Goal: Task Accomplishment & Management: Manage account settings

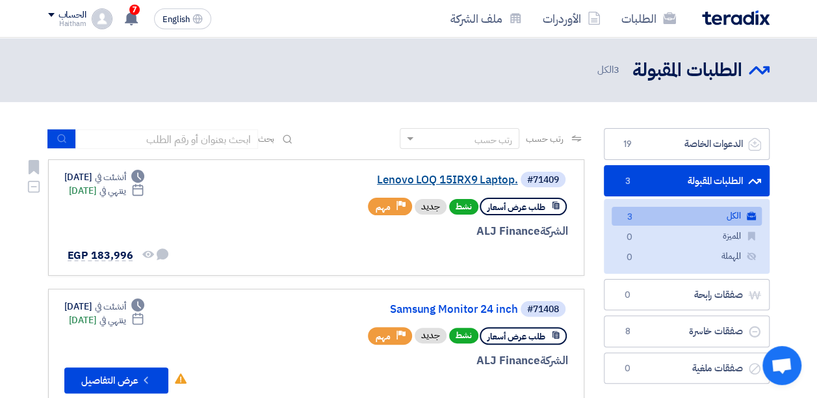
click at [485, 182] on link "Lenovo LOQ 15IRX9 Laptop." at bounding box center [388, 180] width 260 height 12
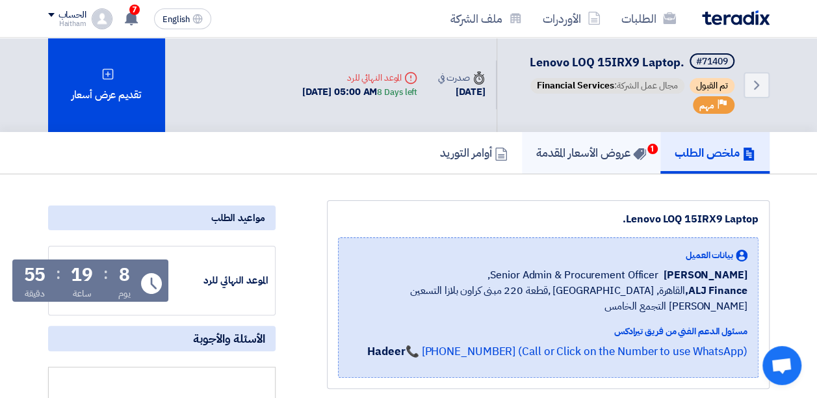
click at [594, 147] on h5 "عروض الأسعار المقدمة 1" at bounding box center [591, 152] width 110 height 15
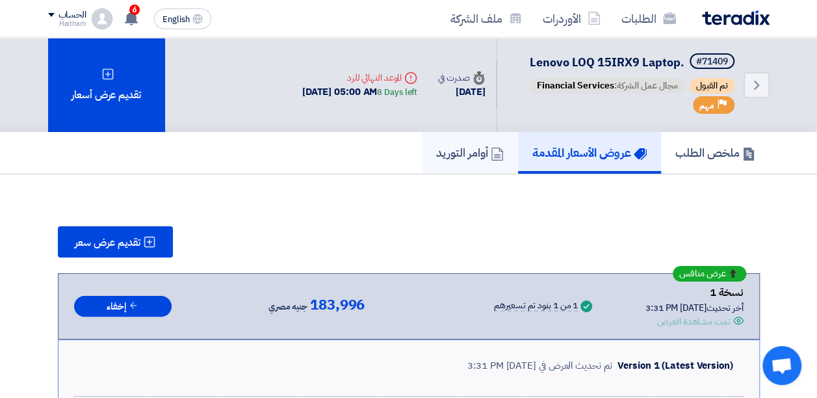
click at [461, 147] on h5 "أوامر التوريد" at bounding box center [470, 152] width 68 height 15
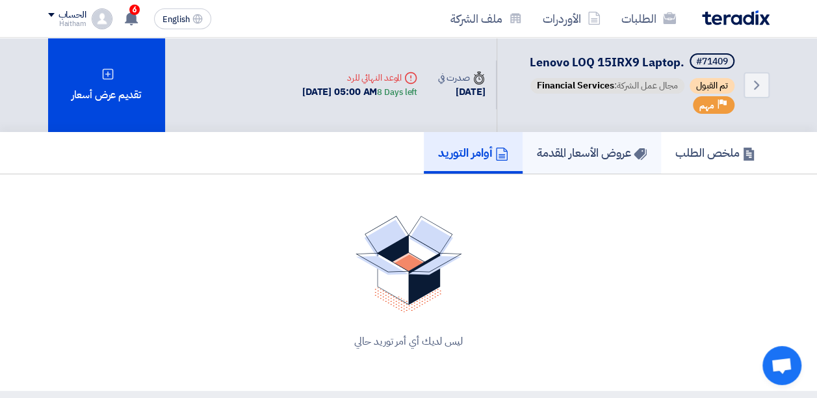
click at [609, 152] on h5 "عروض الأسعار المقدمة" at bounding box center [592, 152] width 110 height 15
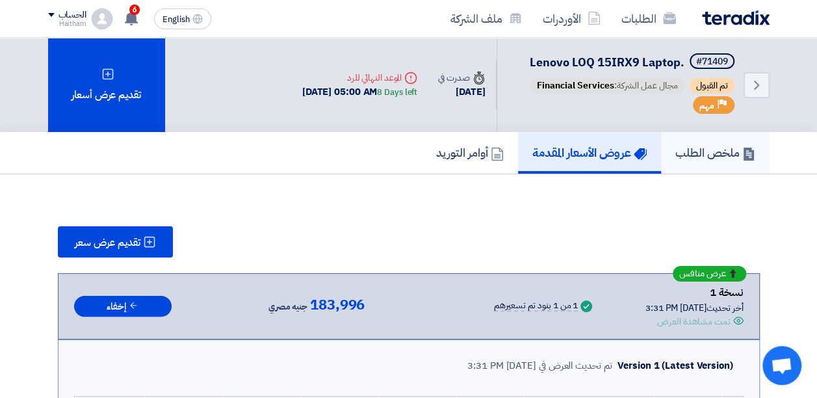
click at [697, 149] on h5 "ملخص الطلب" at bounding box center [715, 152] width 80 height 15
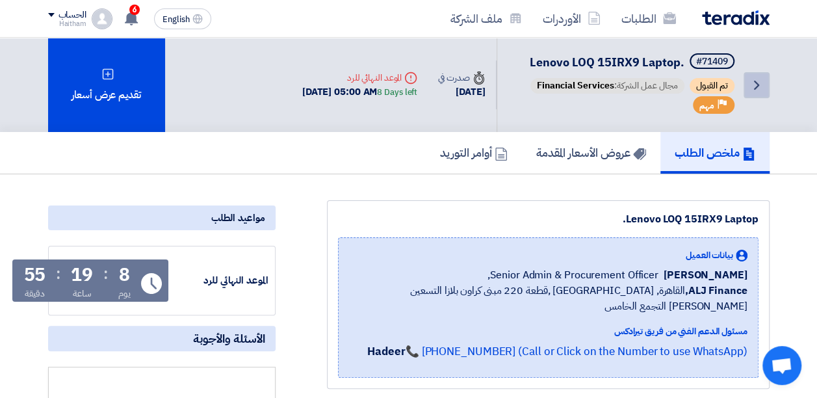
click at [760, 84] on icon "Back" at bounding box center [756, 85] width 16 height 16
